Goal: Transaction & Acquisition: Purchase product/service

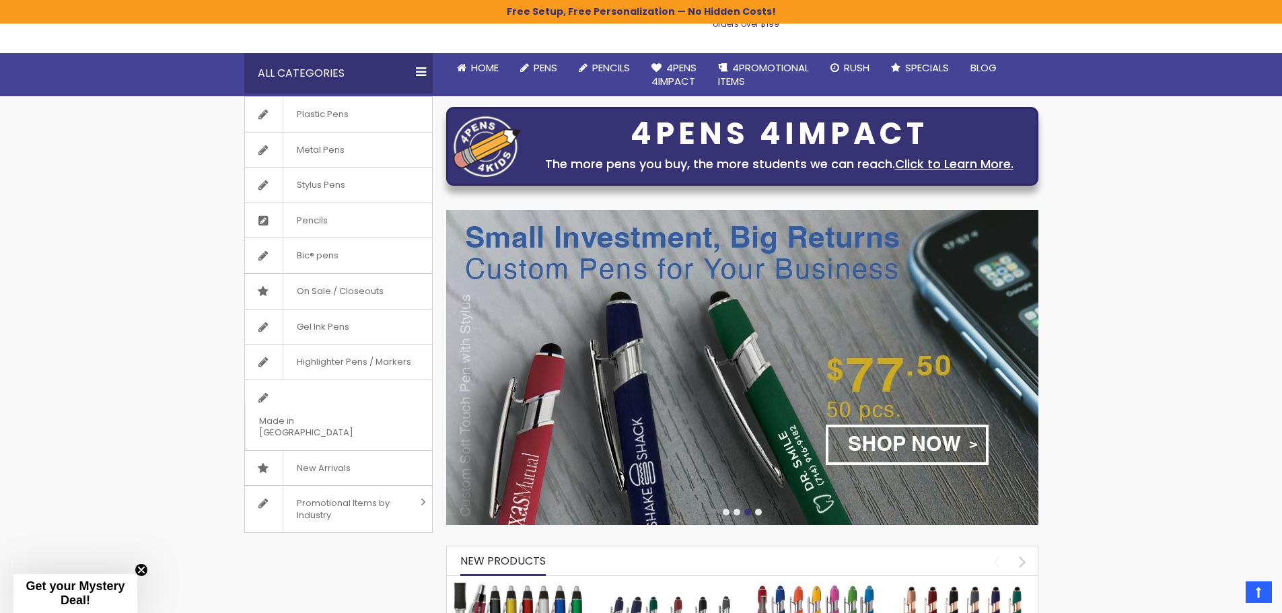
scroll to position [67, 0]
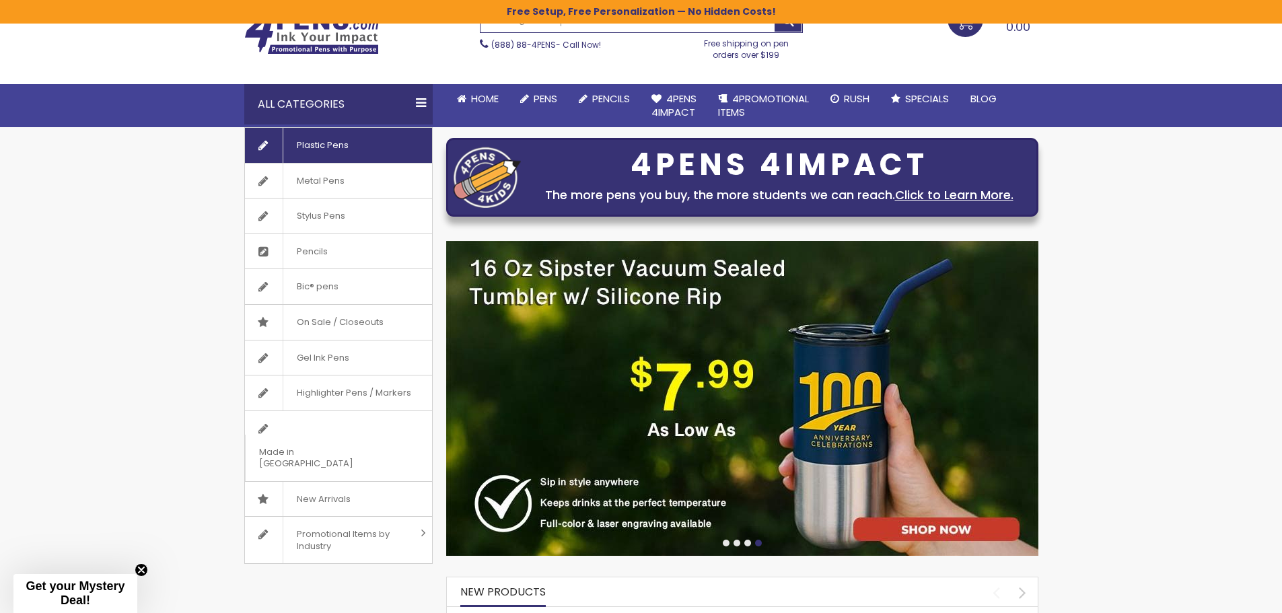
click at [334, 140] on span "Plastic Pens" at bounding box center [322, 145] width 79 height 35
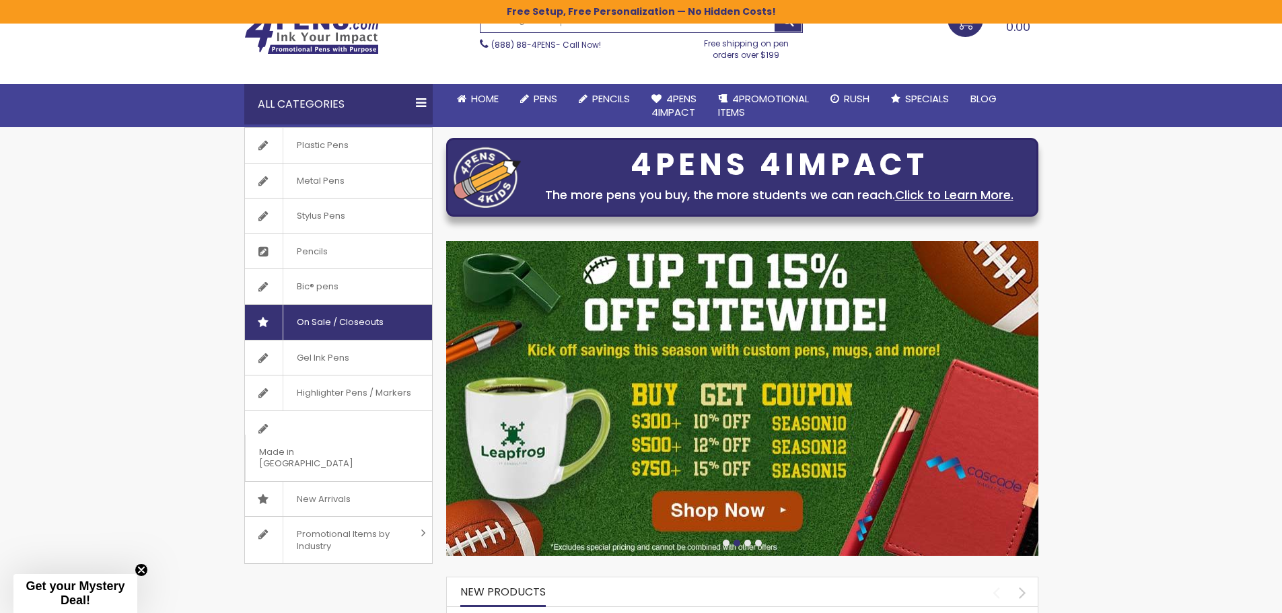
click at [322, 320] on span "On Sale / Closeouts" at bounding box center [340, 322] width 114 height 35
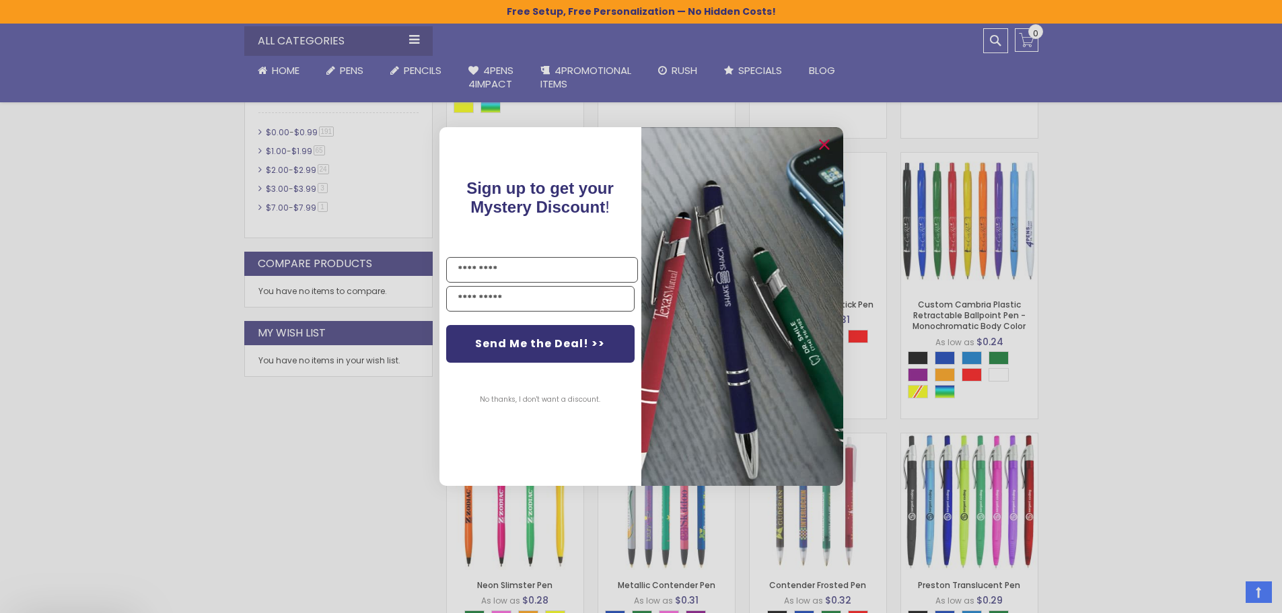
scroll to position [606, 0]
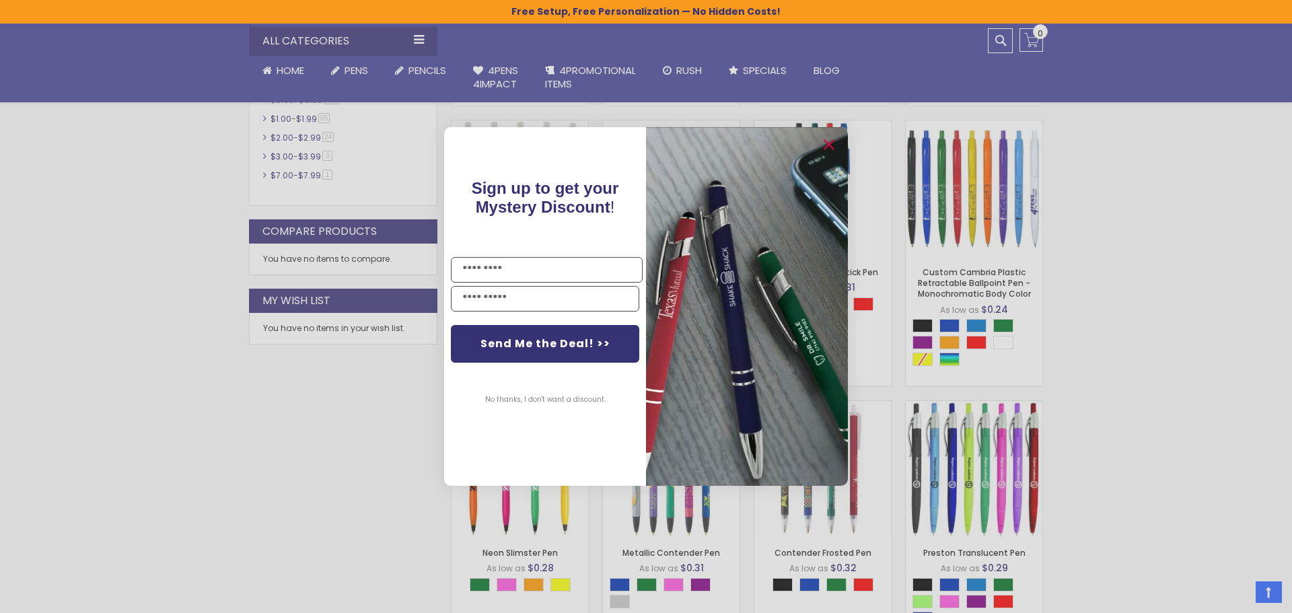
click at [1132, 195] on div "Close dialog Sign up to get your Mystery Discount ! Name Email Send Me the Deal…" at bounding box center [646, 306] width 1292 height 613
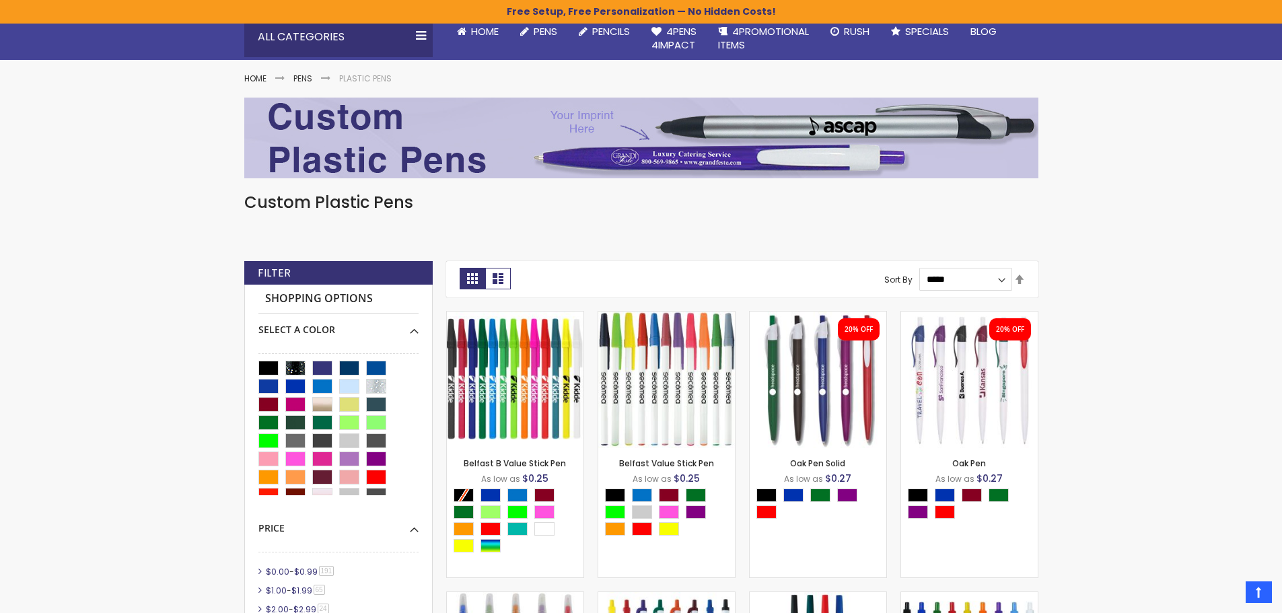
scroll to position [202, 0]
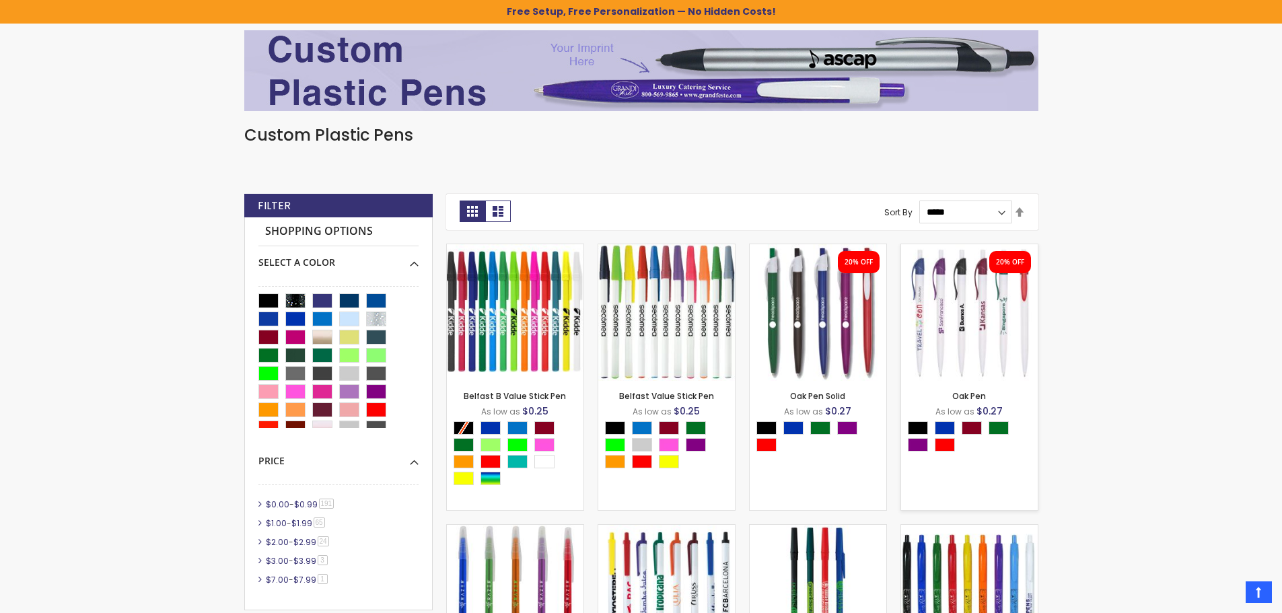
click at [955, 325] on img at bounding box center [969, 312] width 137 height 137
